Goal: Contribute content: Contribute content

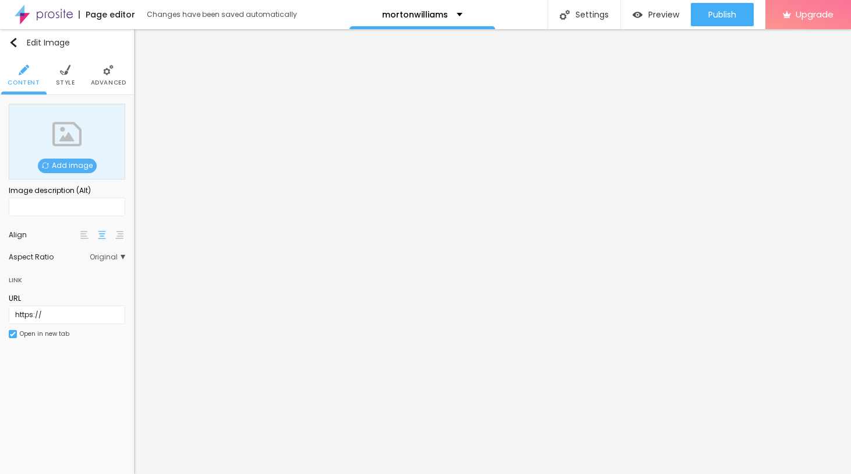
click at [73, 169] on span "Add image" at bounding box center [67, 165] width 59 height 15
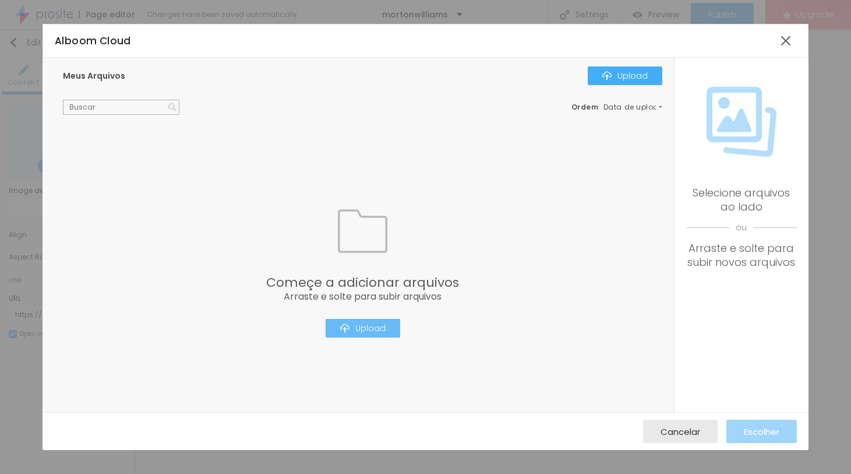
click at [366, 327] on div "Upload" at bounding box center [362, 327] width 45 height 9
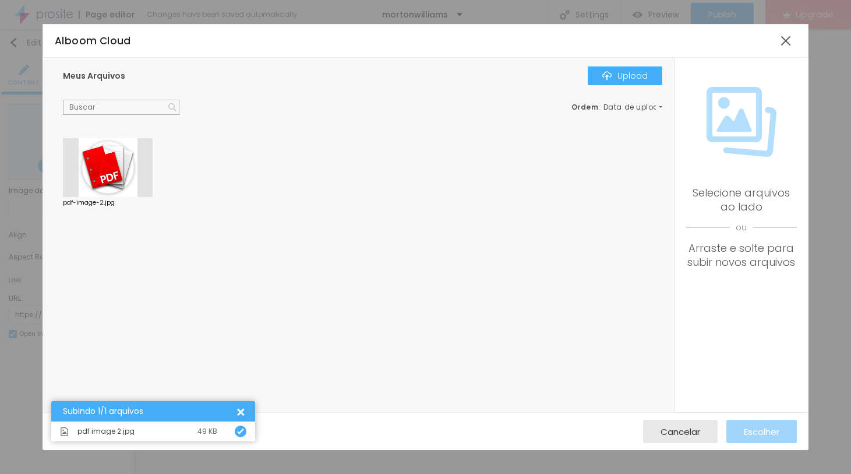
click at [129, 175] on div at bounding box center [108, 167] width 90 height 59
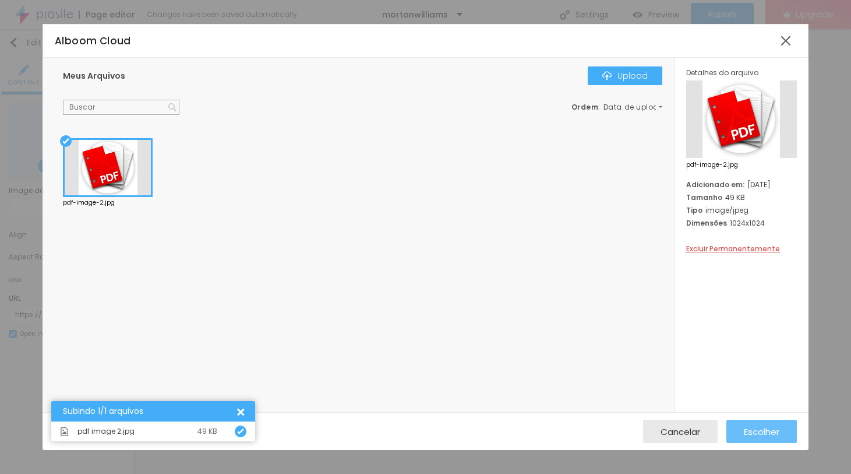
click at [780, 433] on span "Escolher" at bounding box center [762, 431] width 36 height 10
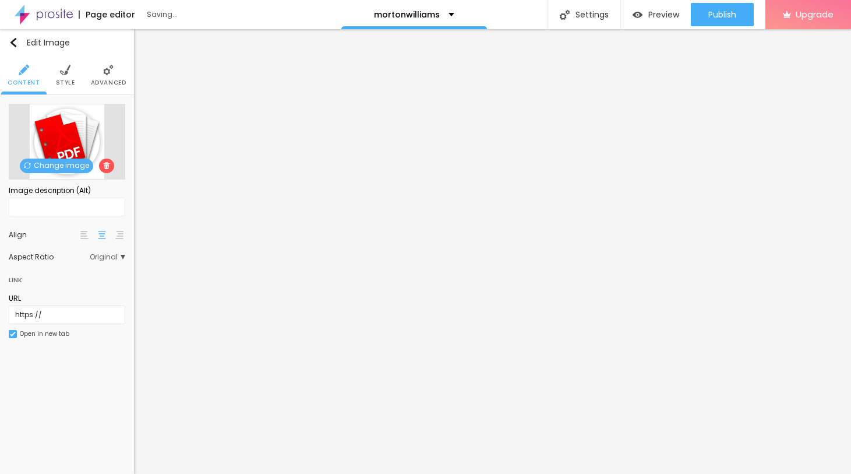
click at [64, 83] on span "Style" at bounding box center [65, 83] width 19 height 6
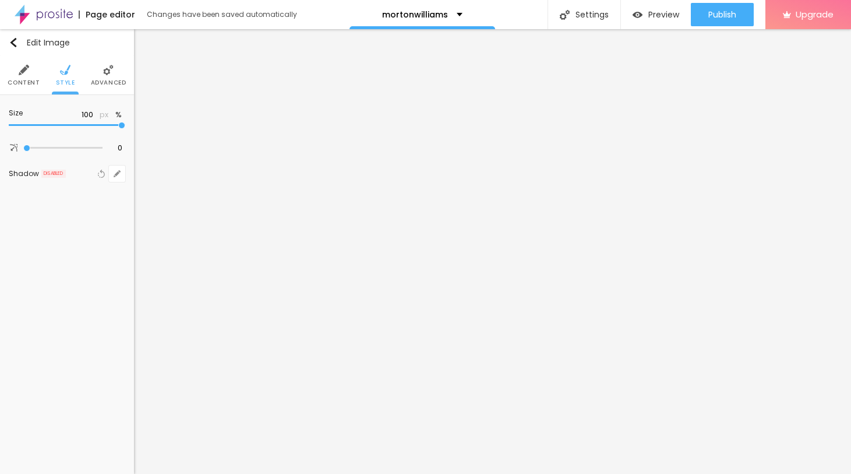
type input "80"
type input "65"
type input "55"
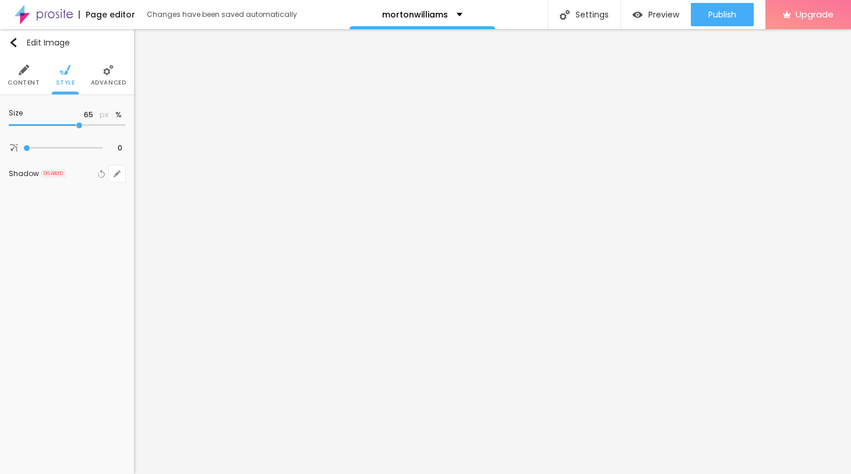
type input "55"
type input "50"
type input "45"
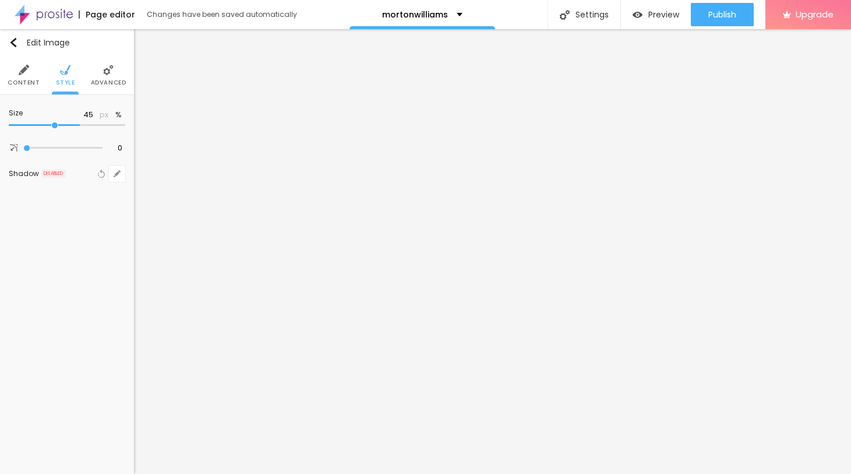
type input "40"
type input "35"
type input "30"
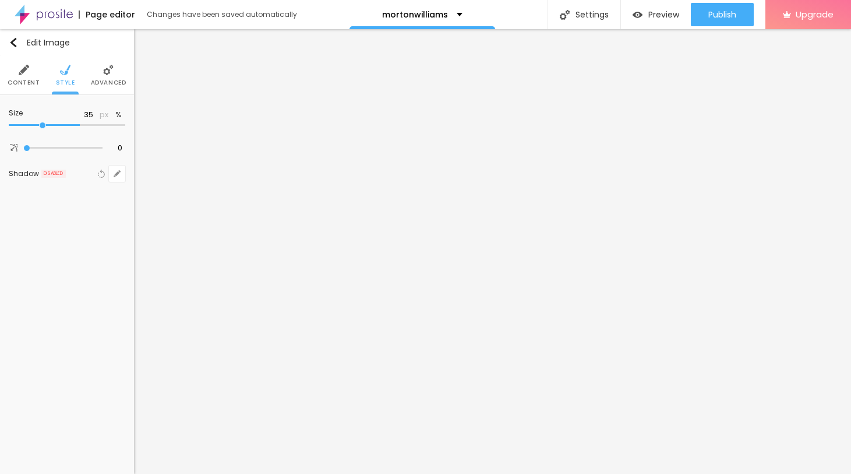
type input "30"
type input "25"
type input "15"
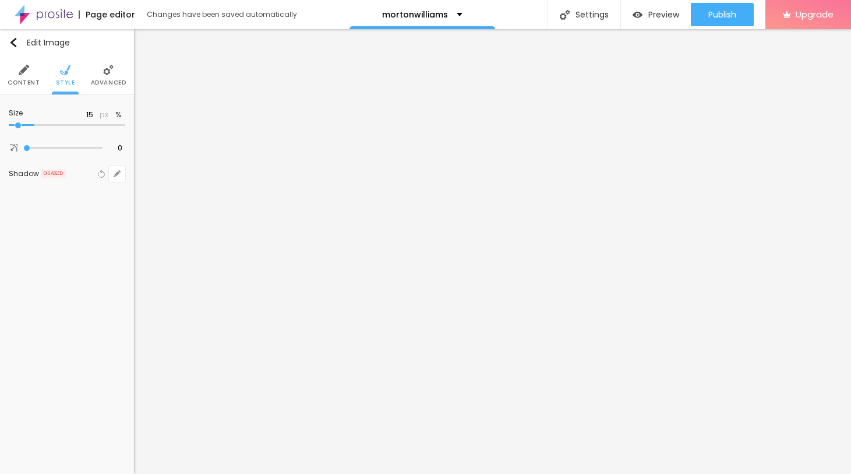
type input "10"
drag, startPoint x: 123, startPoint y: 126, endPoint x: 2, endPoint y: 128, distance: 120.6
type input "10"
click at [9, 128] on input "range" at bounding box center [67, 125] width 117 height 6
click at [14, 45] on img "button" at bounding box center [13, 42] width 9 height 9
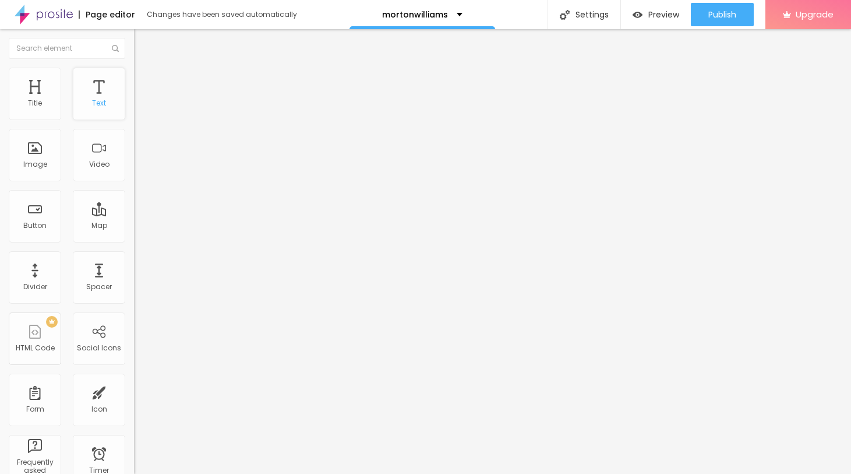
click at [96, 102] on div "Text" at bounding box center [99, 103] width 14 height 8
click at [103, 94] on div "Text" at bounding box center [99, 94] width 52 height 52
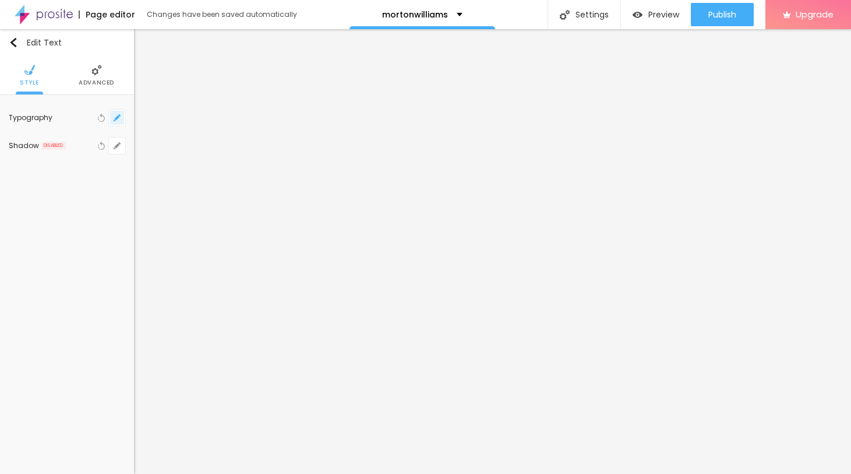
click at [117, 118] on icon "button" at bounding box center [117, 117] width 5 height 5
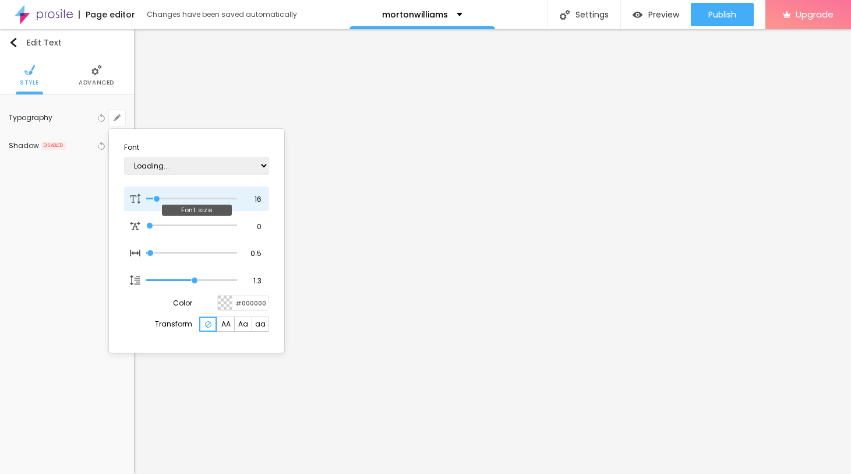
type input "1"
type input "15"
type input "1"
type input "16"
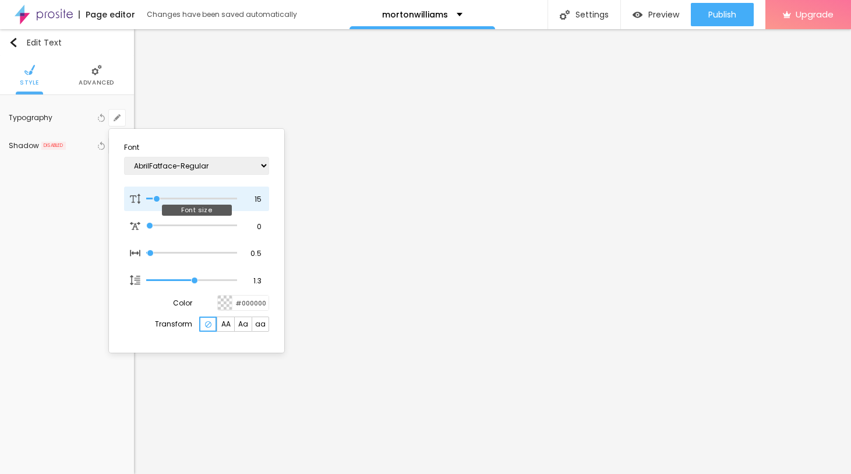
type input "16"
type input "1"
type input "17"
type input "1"
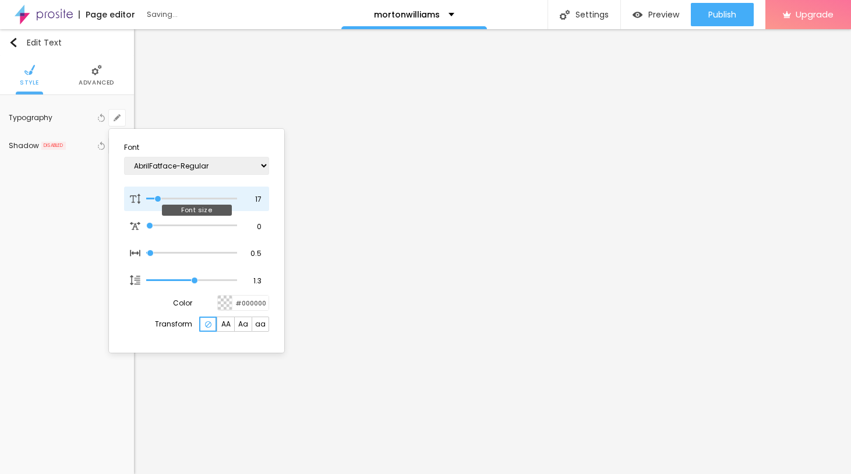
type input "18"
type input "1"
type input "19"
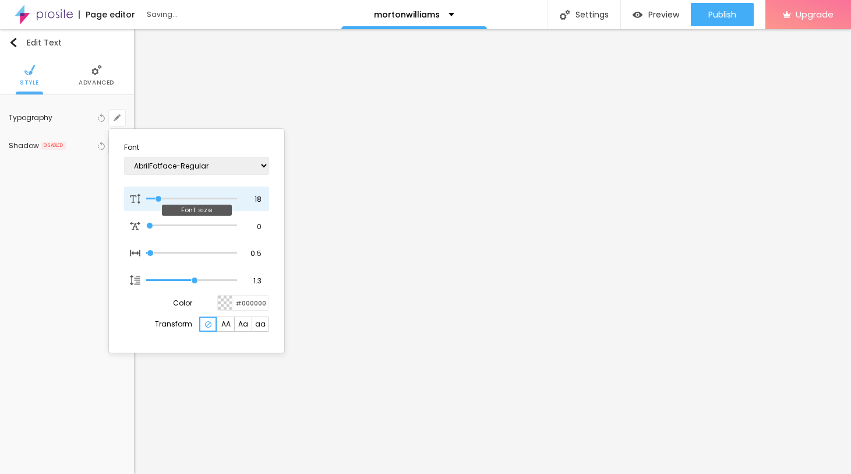
type input "1"
type input "20"
type input "1"
type input "23"
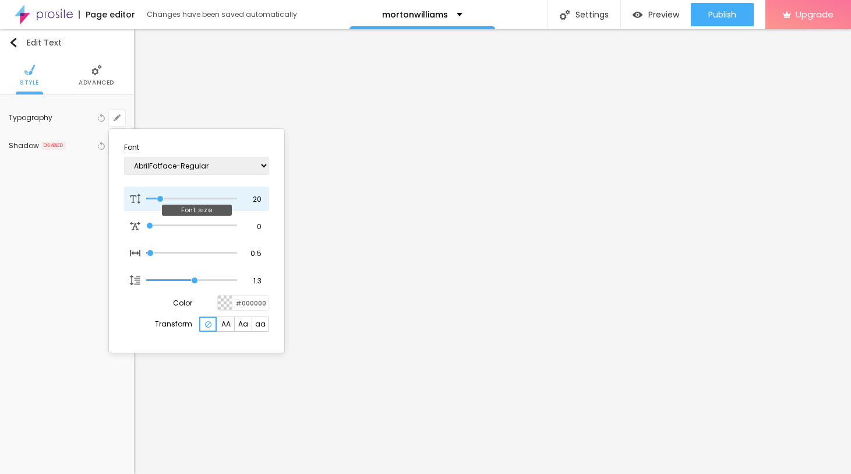
type input "23"
type input "1"
type input "24"
type input "1"
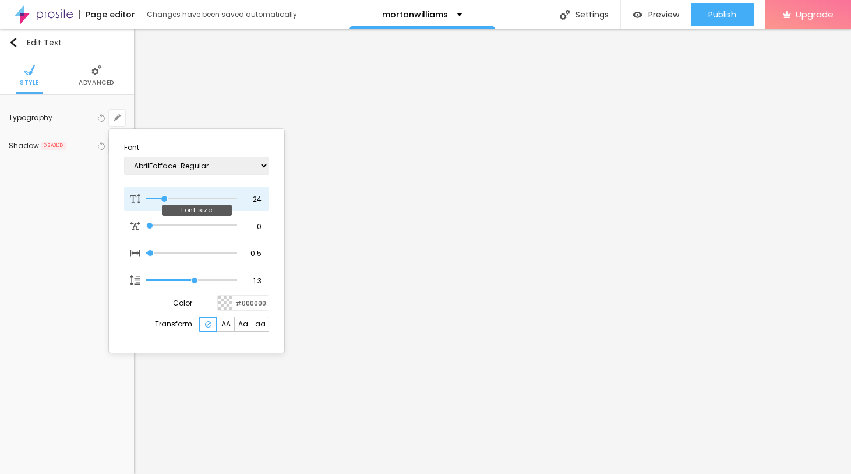
drag, startPoint x: 156, startPoint y: 199, endPoint x: 164, endPoint y: 200, distance: 8.2
click at [164, 200] on input "range" at bounding box center [191, 199] width 91 height 6
type input "25"
type input "1"
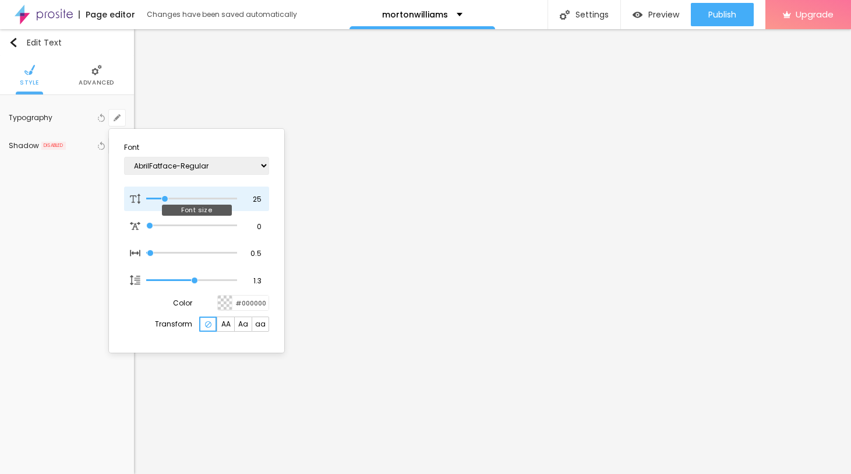
type input "26"
type input "1"
type input "26"
click at [166, 200] on input "range" at bounding box center [191, 199] width 91 height 6
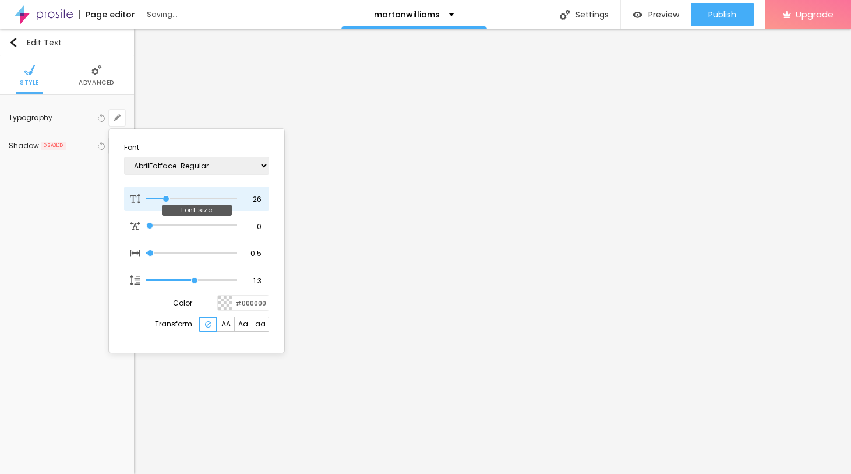
type input "1"
type input "25"
type input "1"
type input "25"
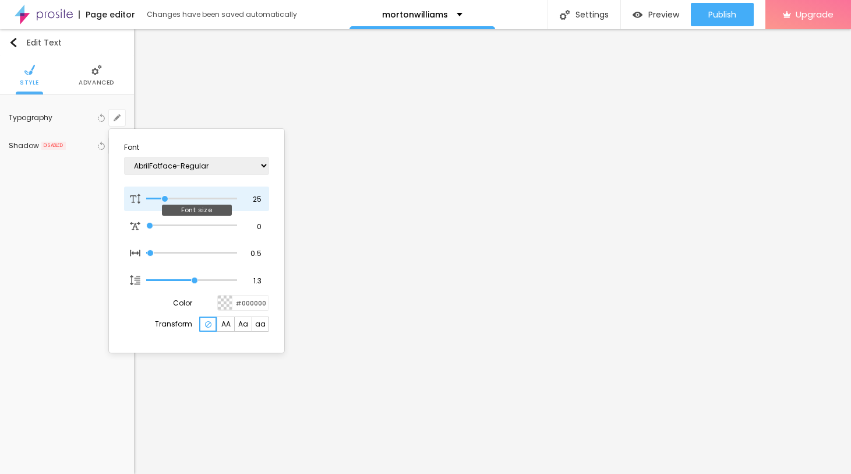
click at [165, 201] on input "range" at bounding box center [191, 199] width 91 height 6
click at [398, 316] on div at bounding box center [425, 237] width 851 height 474
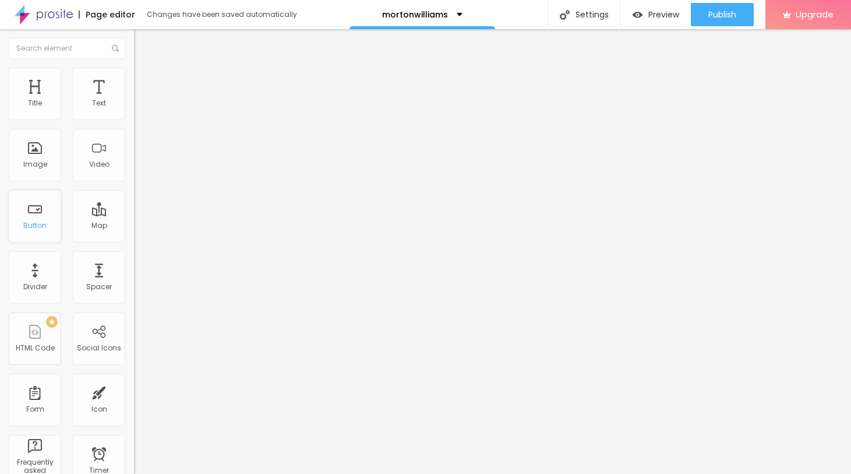
click at [38, 218] on div "Button" at bounding box center [35, 216] width 52 height 52
drag, startPoint x: 37, startPoint y: 160, endPoint x: 37, endPoint y: 198, distance: 37.9
click at [37, 164] on div "Image" at bounding box center [35, 155] width 52 height 52
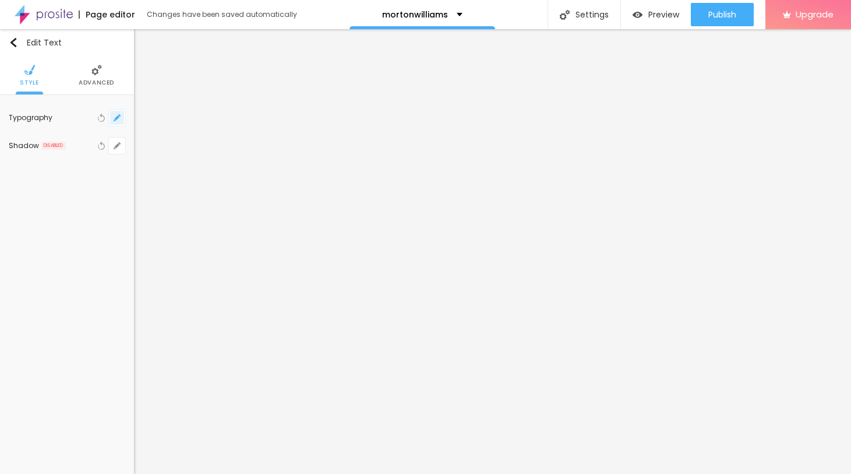
click at [115, 118] on icon "button" at bounding box center [117, 117] width 7 height 7
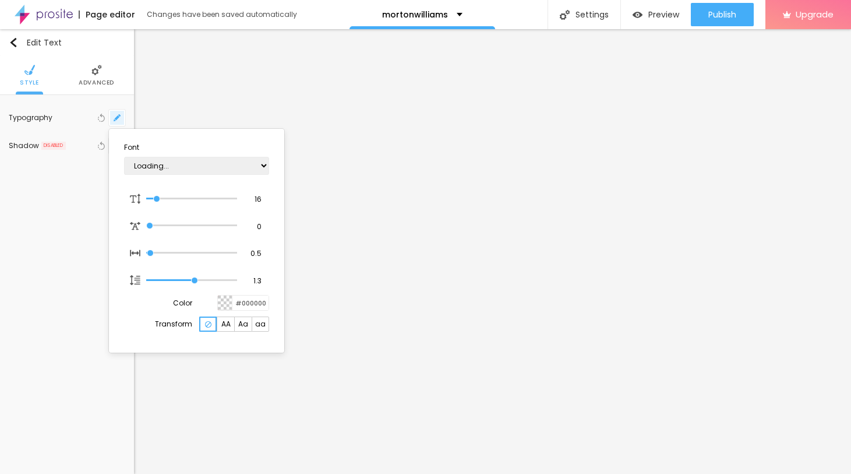
type input "1"
type input "18"
type input "1"
type input "21"
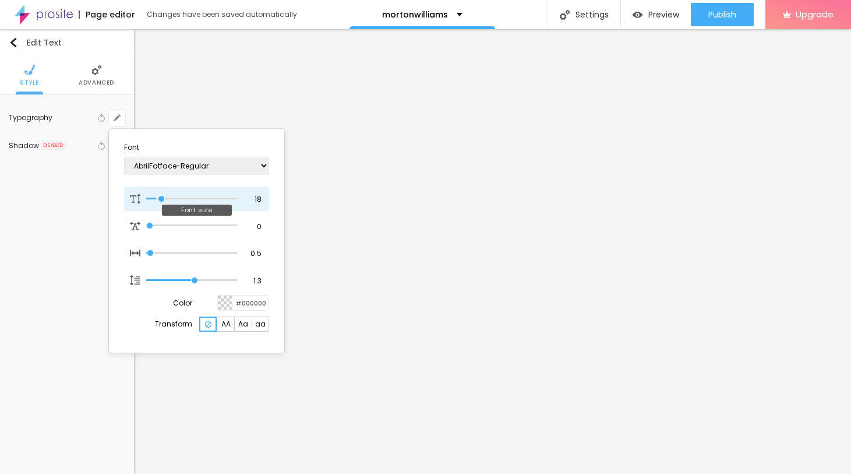
type input "21"
type input "1"
type input "22"
type input "1"
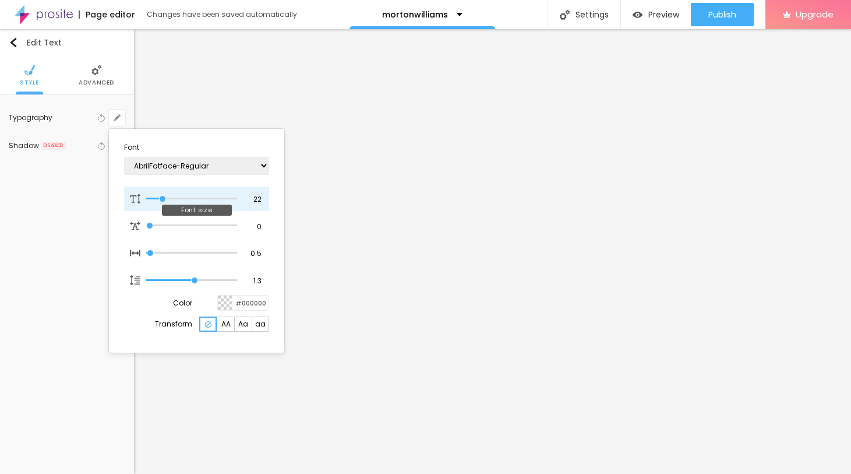
type input "24"
type input "1"
type input "25"
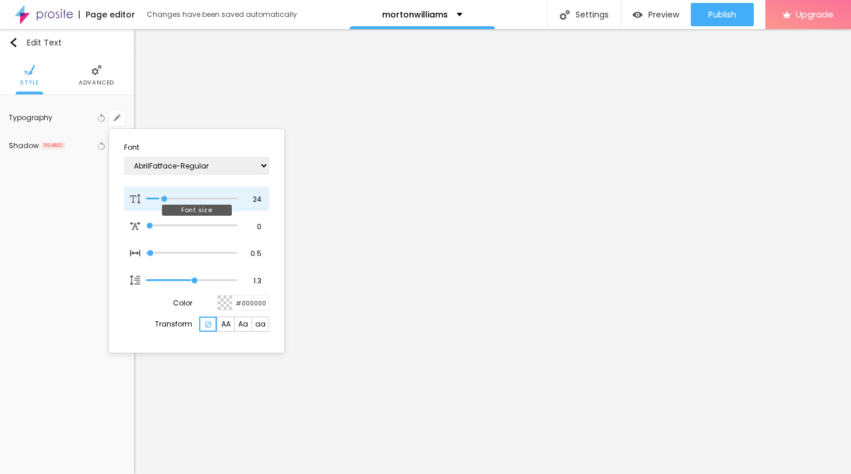
type input "1"
type input "26"
type input "1"
type input "27"
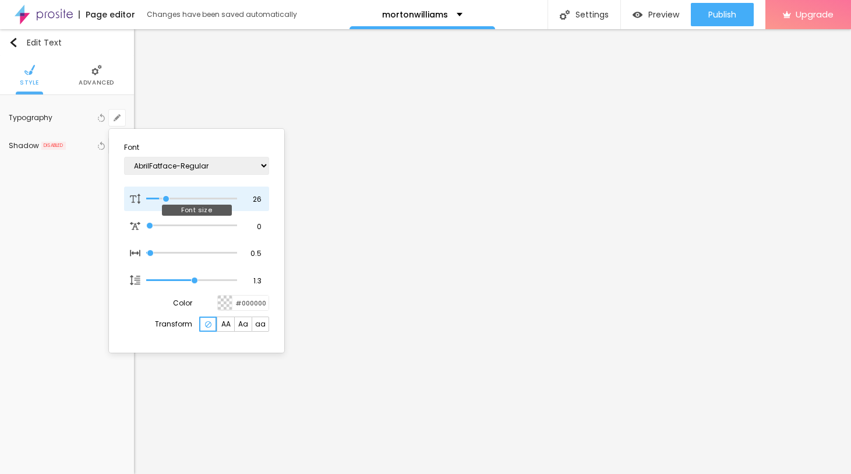
type input "27"
type input "1"
type input "28"
type input "1"
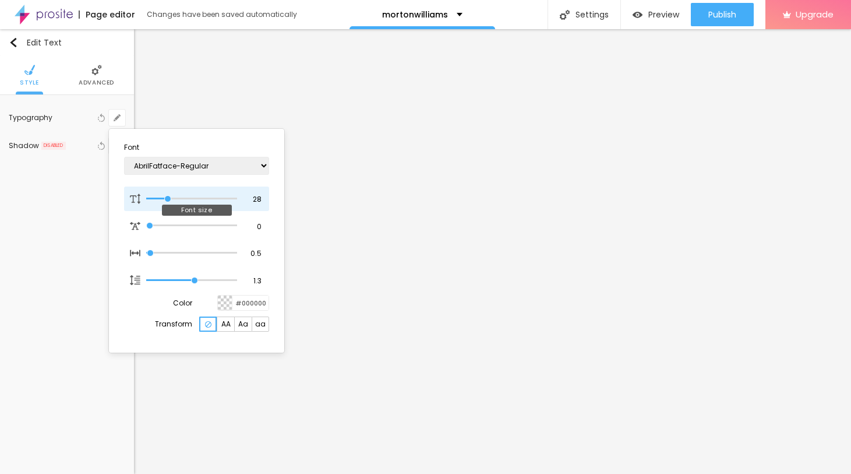
type input "29"
type input "1"
type input "30"
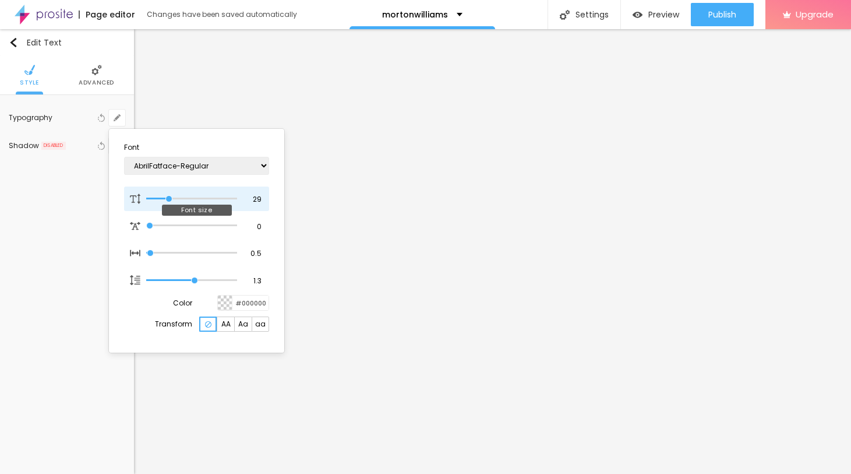
type input "1"
type input "31"
type input "1"
type input "32"
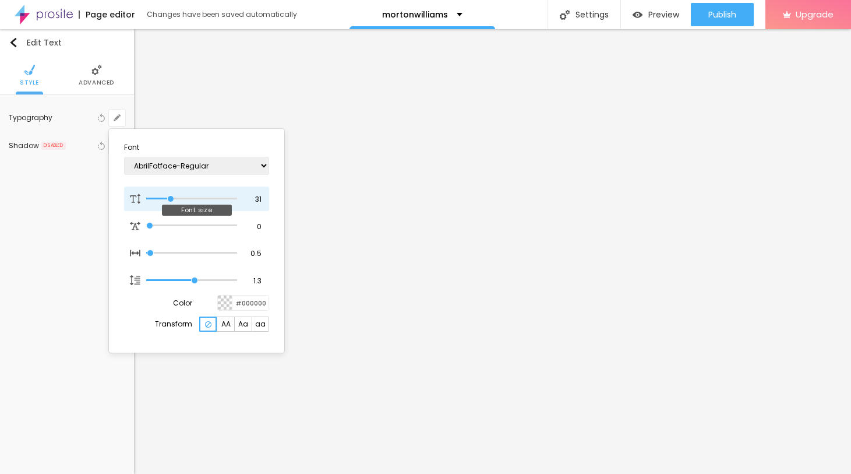
type input "32"
type input "1"
type input "31"
type input "1"
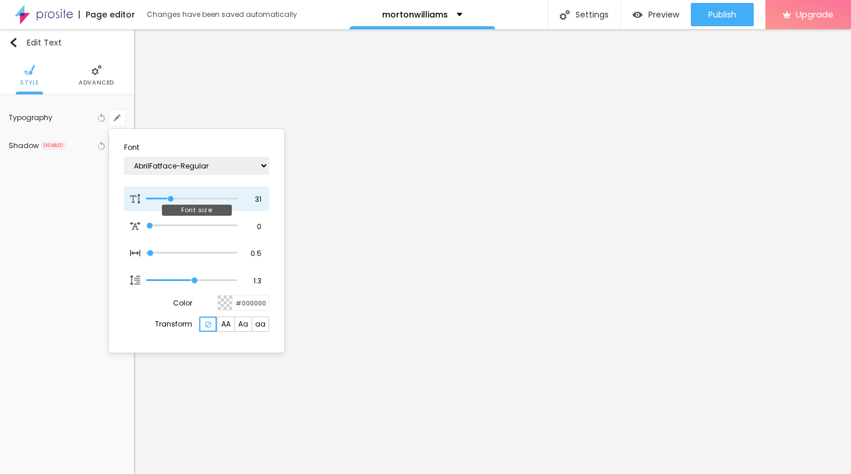
type input "28"
type input "1"
type input "26"
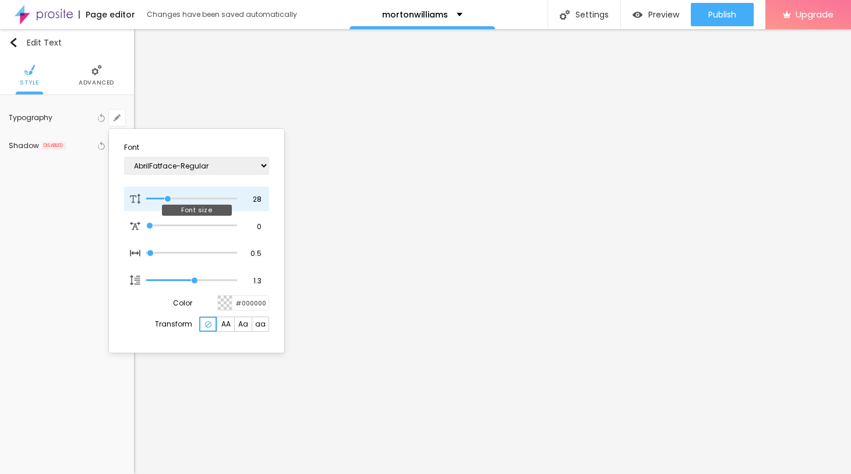
type input "1"
type input "25"
type input "1"
drag, startPoint x: 158, startPoint y: 199, endPoint x: 165, endPoint y: 203, distance: 7.6
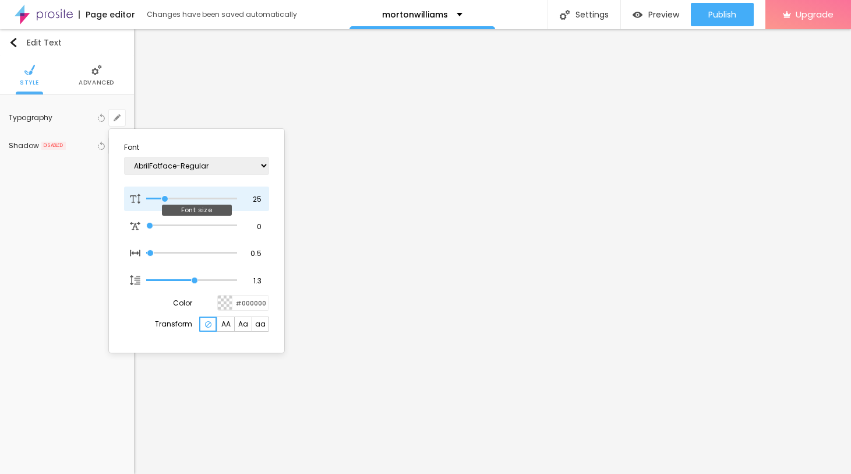
type input "25"
click at [165, 202] on input "range" at bounding box center [191, 199] width 91 height 6
type input "1"
click at [378, 324] on div at bounding box center [425, 237] width 851 height 474
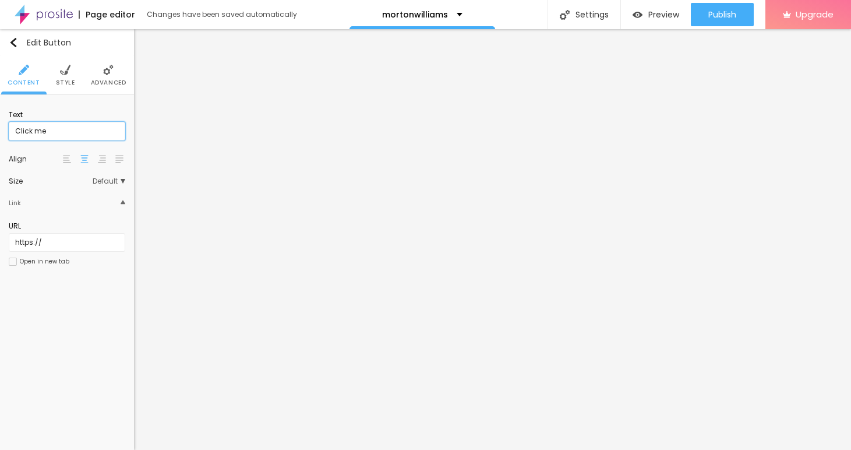
drag, startPoint x: 56, startPoint y: 131, endPoint x: 10, endPoint y: 131, distance: 45.4
click at [10, 131] on input "Click me" at bounding box center [67, 131] width 117 height 19
paste input "→ VIEW DOCUMENT HERE"
type input "→ VIEW DOCUMENT HERE"
drag, startPoint x: 46, startPoint y: 244, endPoint x: 3, endPoint y: 244, distance: 42.5
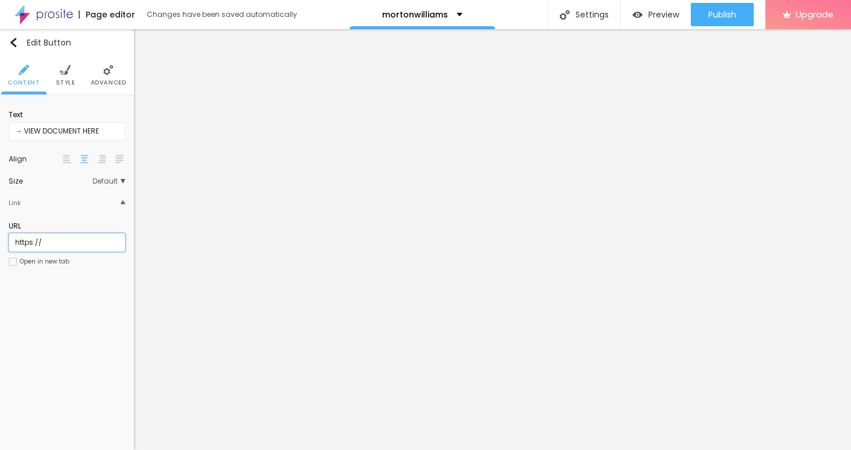
click at [9, 244] on input "https://" at bounding box center [67, 242] width 117 height 19
paste input "[URL][DOMAIN_NAME]"
type input "[URL][DOMAIN_NAME]"
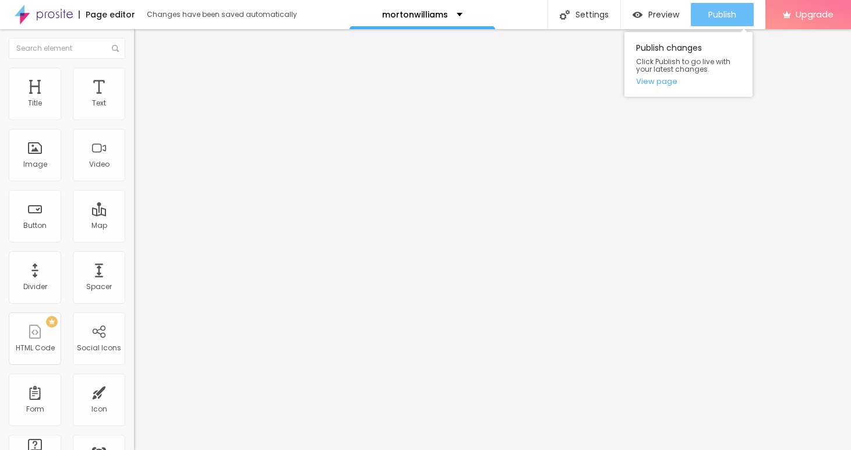
click at [715, 19] on span "Publish" at bounding box center [722, 14] width 28 height 9
